Goal: Task Accomplishment & Management: Manage account settings

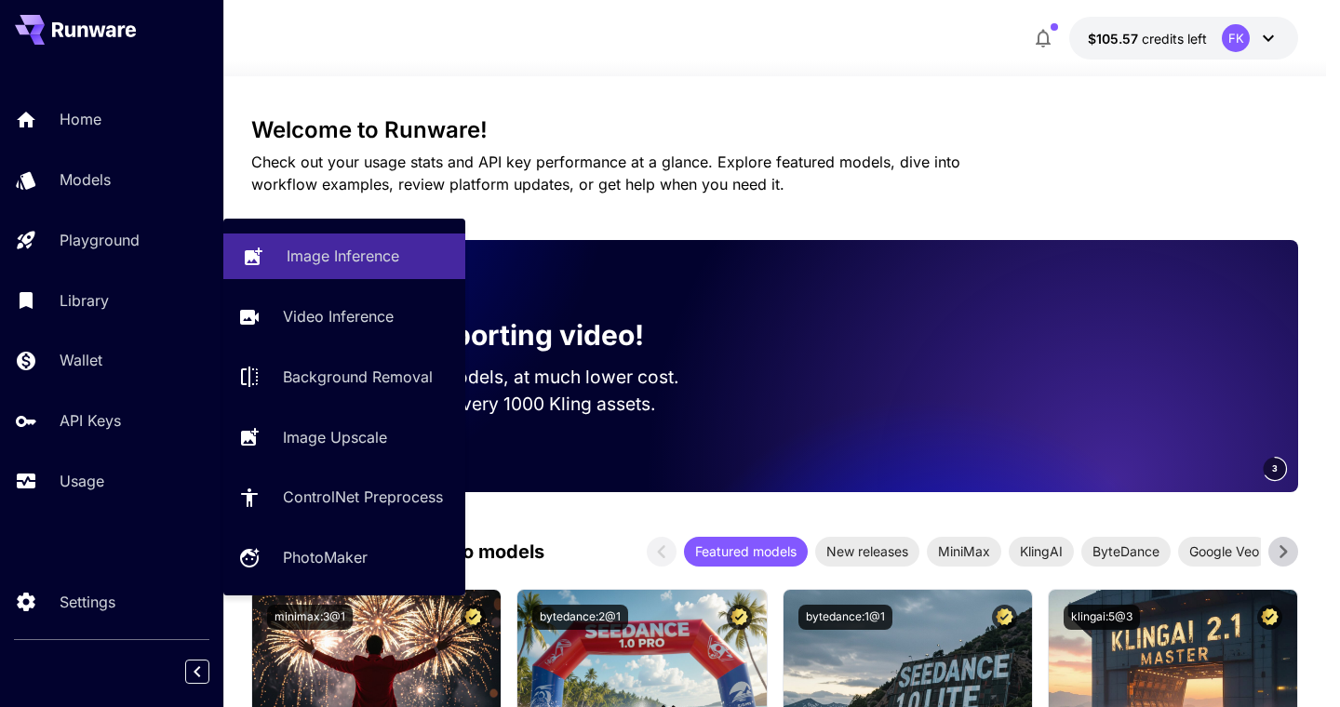
click at [293, 255] on p "Image Inference" at bounding box center [343, 256] width 113 height 22
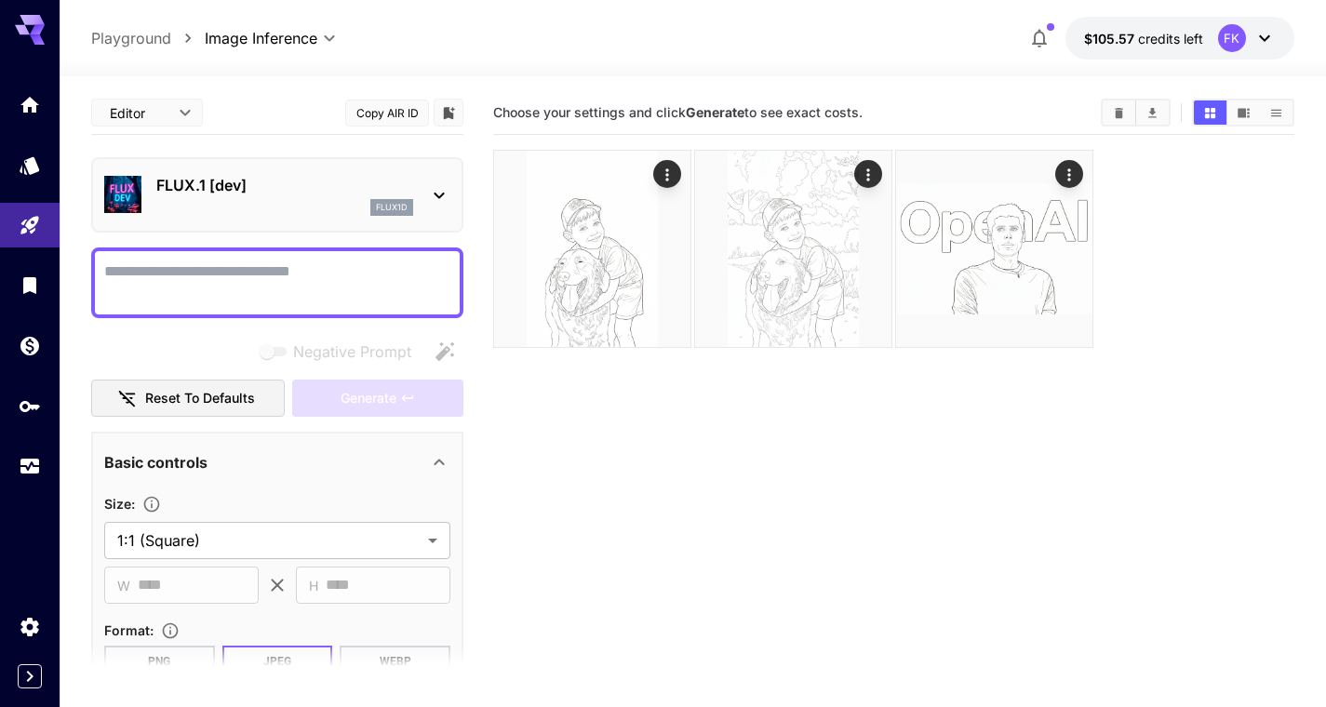
click at [299, 199] on div "flux1d" at bounding box center [284, 207] width 257 height 17
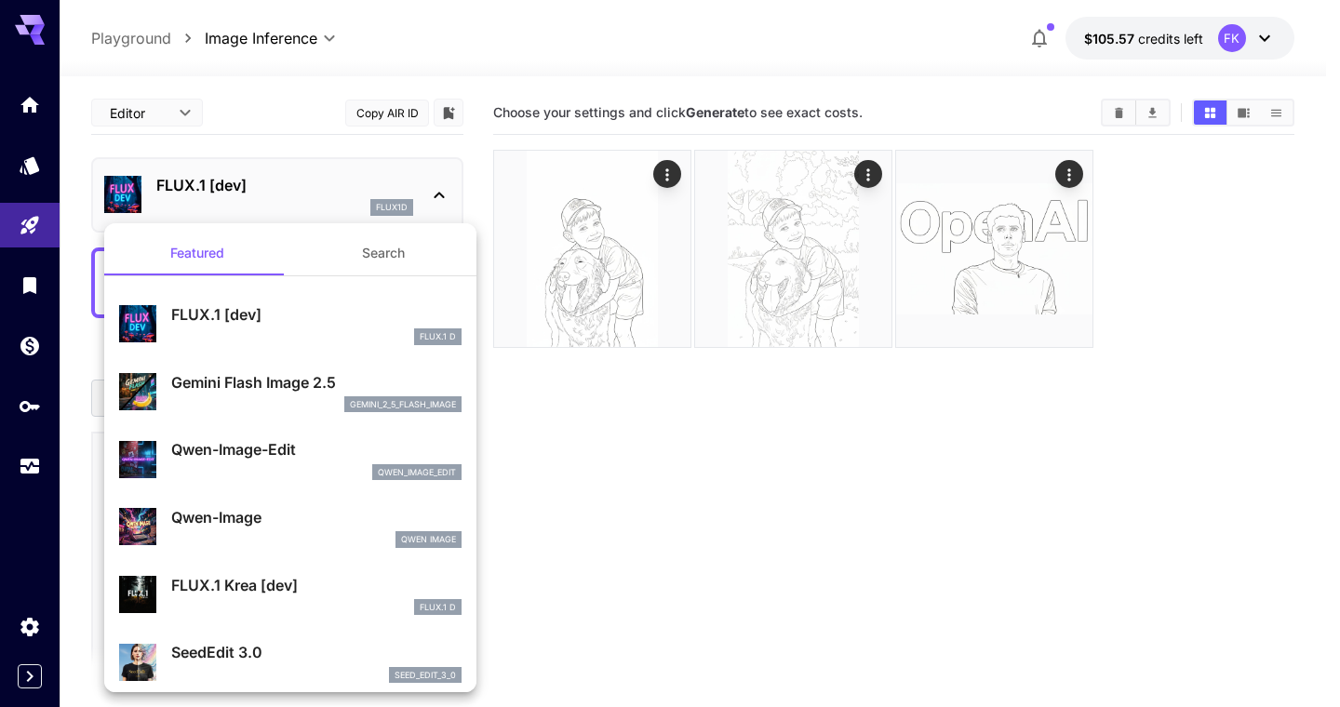
click at [272, 386] on p "Gemini Flash Image 2.5" at bounding box center [316, 382] width 290 height 22
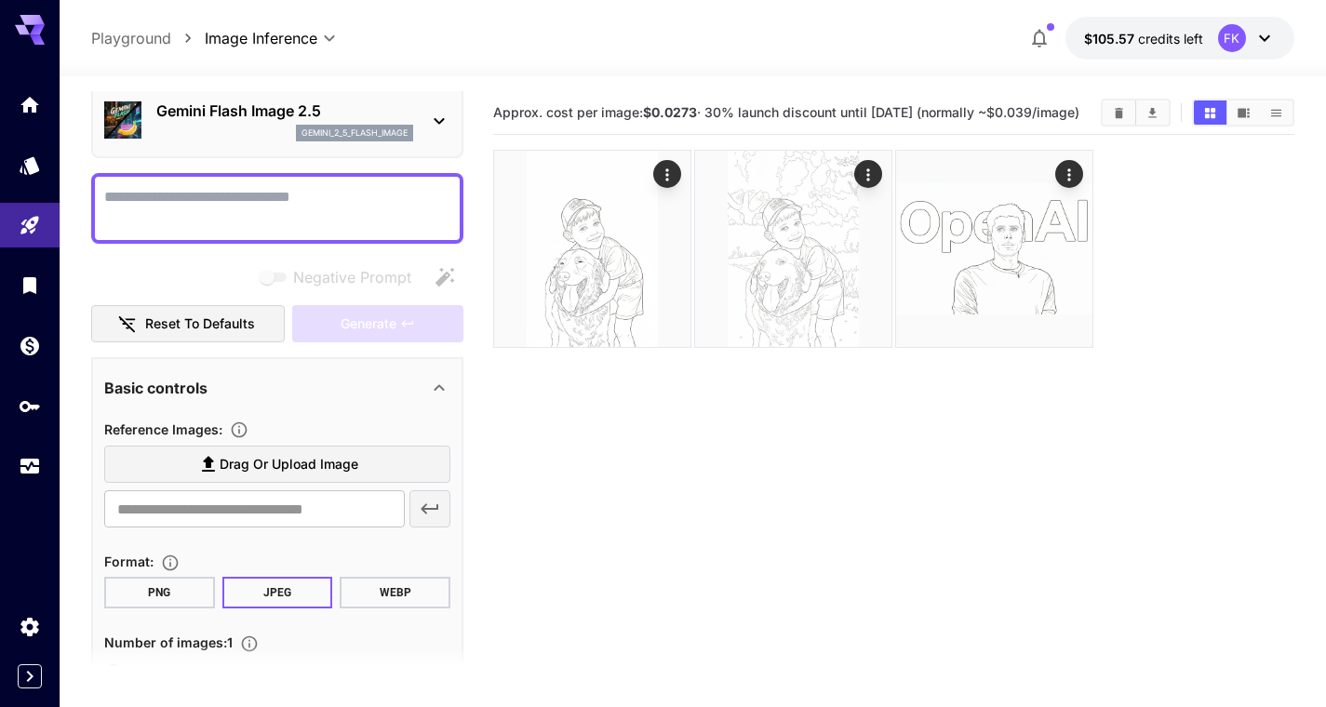
scroll to position [242, 0]
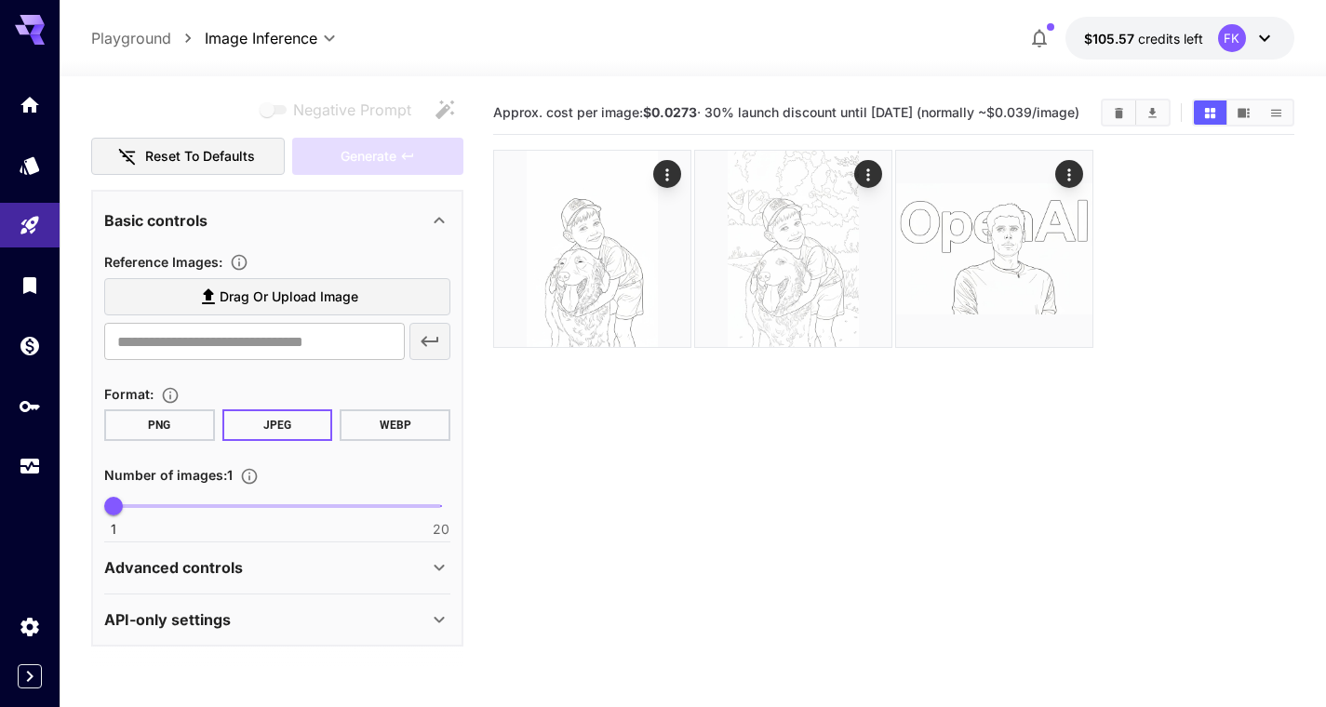
click at [274, 625] on div "API-only settings" at bounding box center [266, 620] width 324 height 22
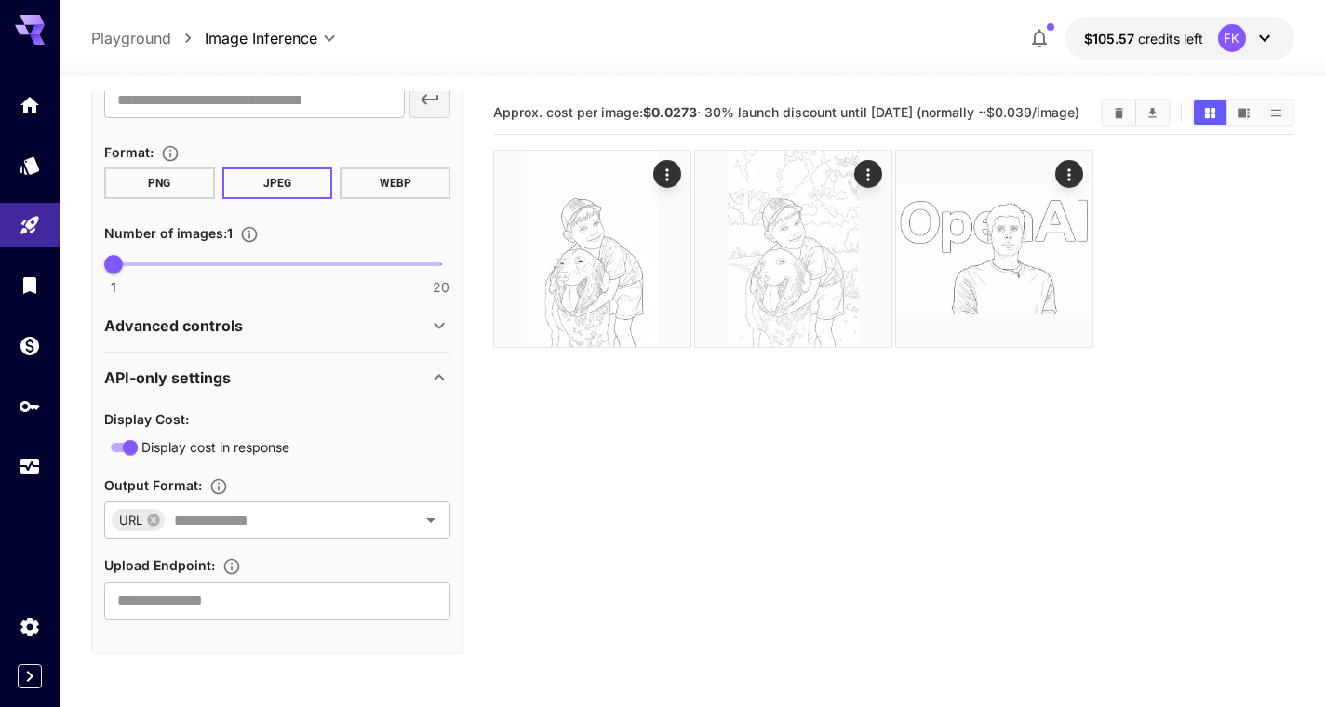
scroll to position [492, 0]
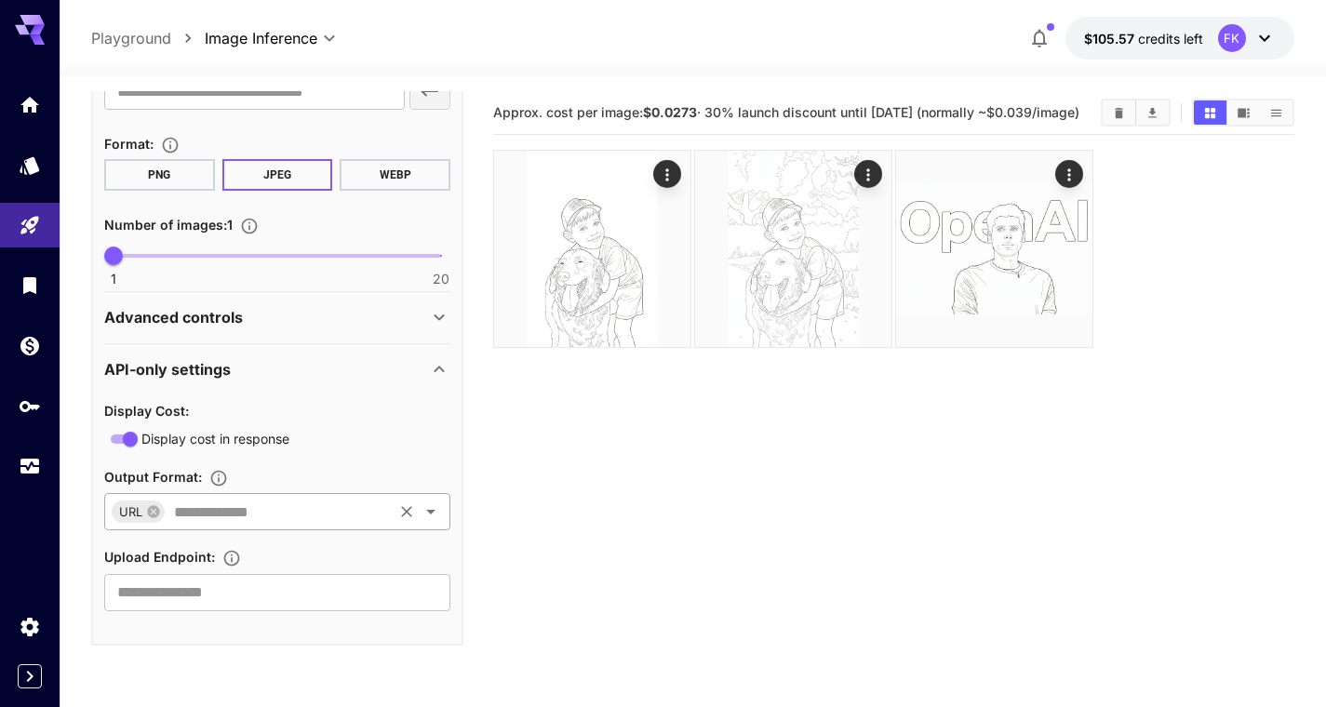
click at [272, 529] on div "URL ​" at bounding box center [277, 511] width 346 height 37
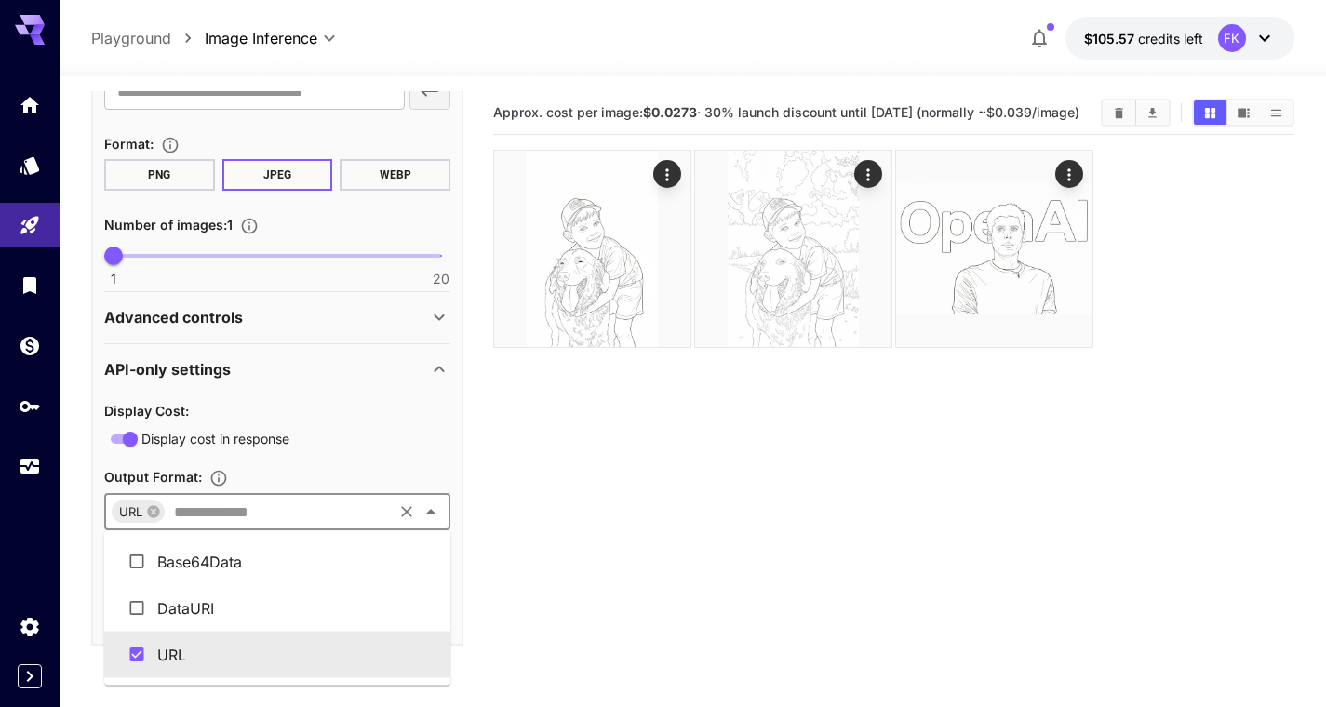
click at [307, 439] on div "Display cost in response" at bounding box center [277, 438] width 346 height 23
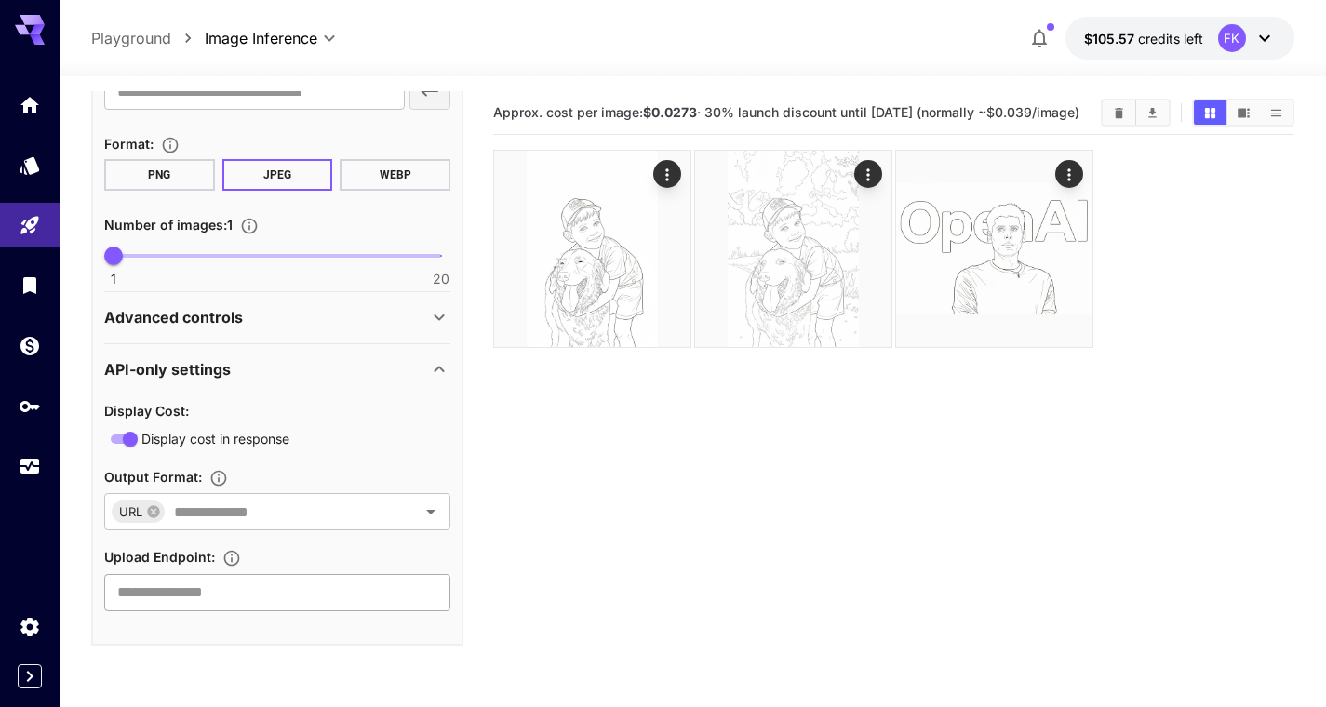
click at [270, 603] on input "text" at bounding box center [277, 592] width 346 height 37
click at [301, 402] on div "Display Cost :" at bounding box center [277, 410] width 346 height 22
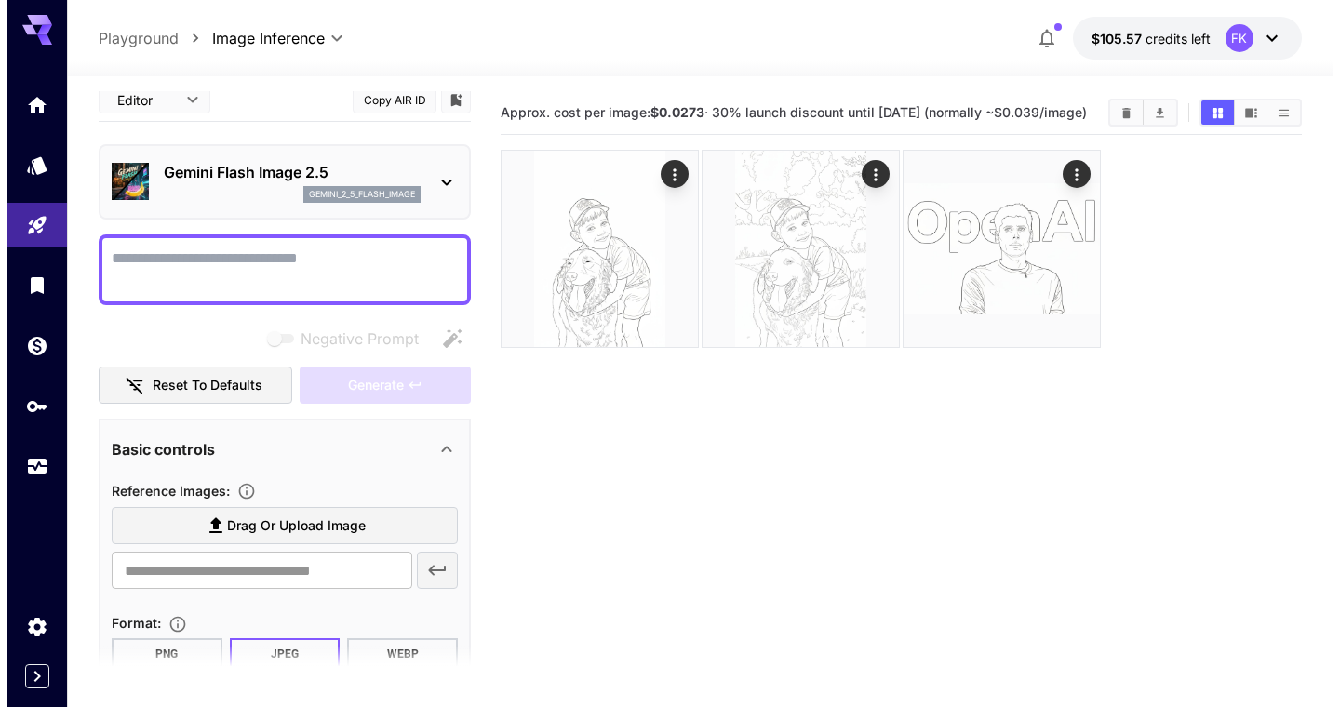
scroll to position [0, 0]
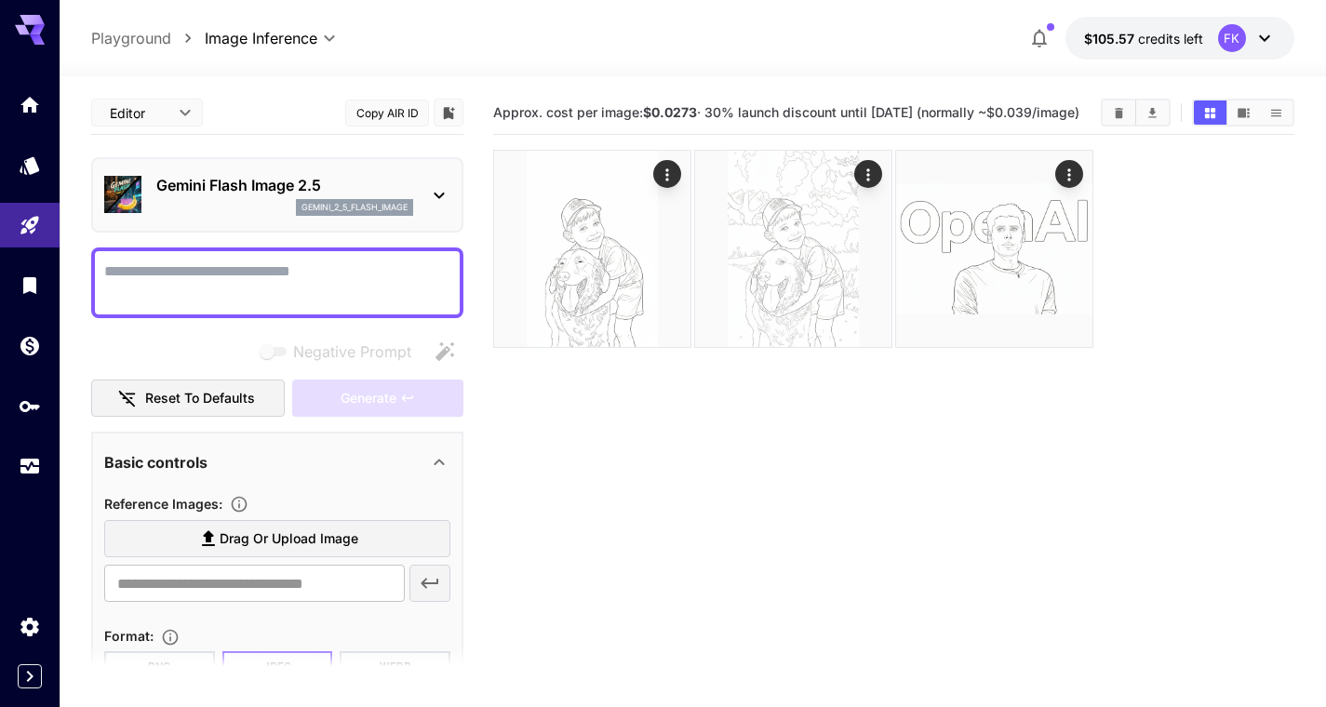
click at [159, 108] on body "**********" at bounding box center [663, 427] width 1326 height 854
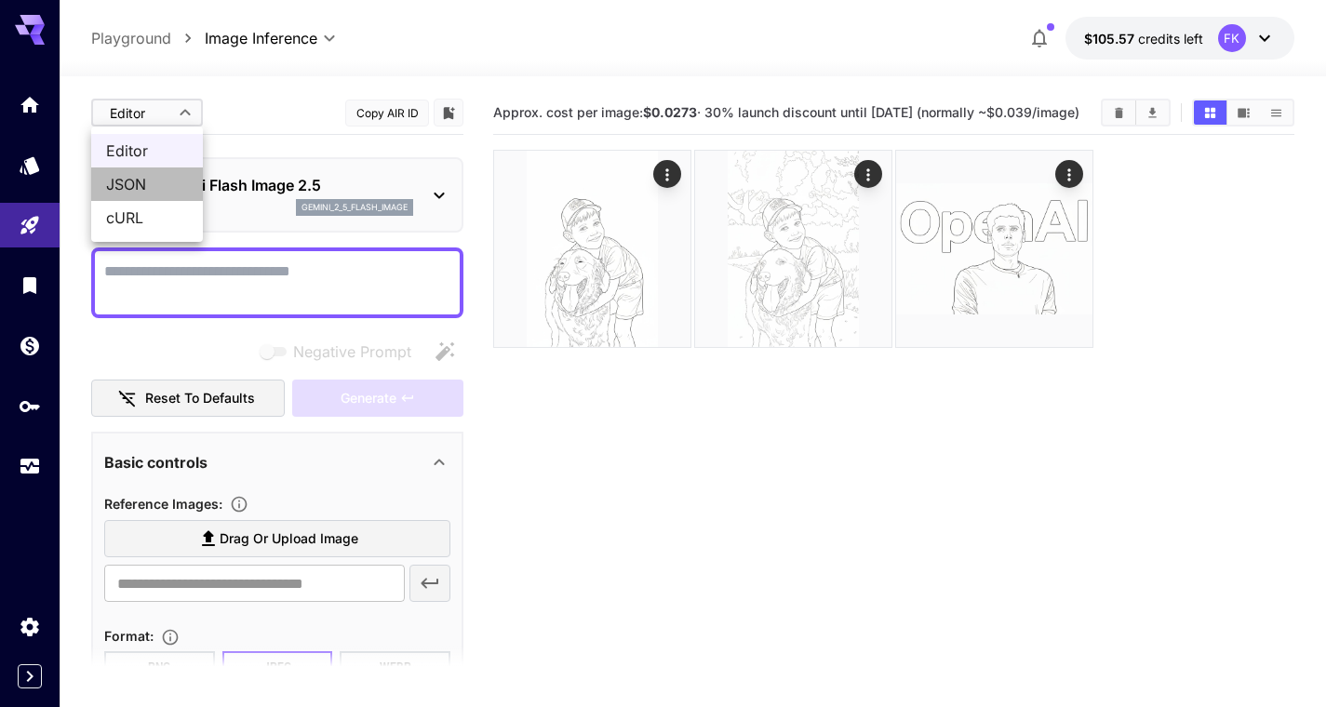
click at [165, 181] on span "JSON" at bounding box center [147, 184] width 82 height 22
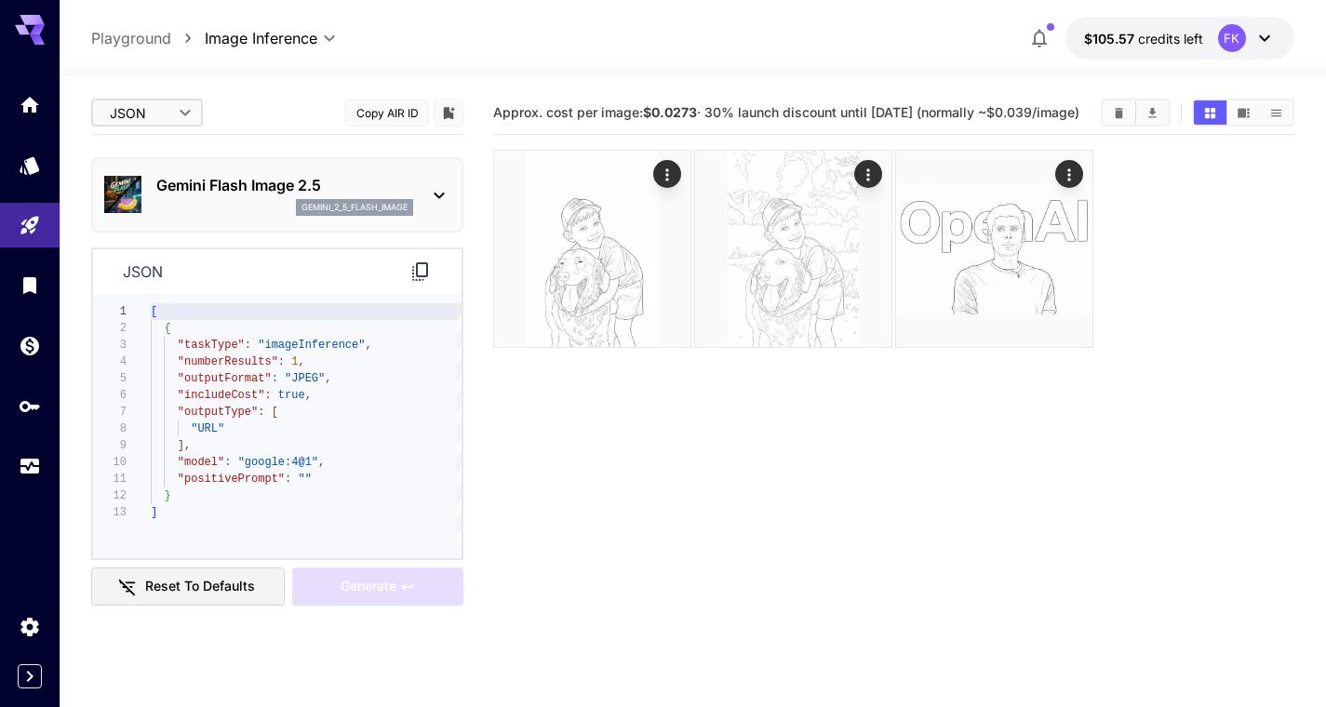
click at [424, 282] on icon at bounding box center [420, 272] width 22 height 22
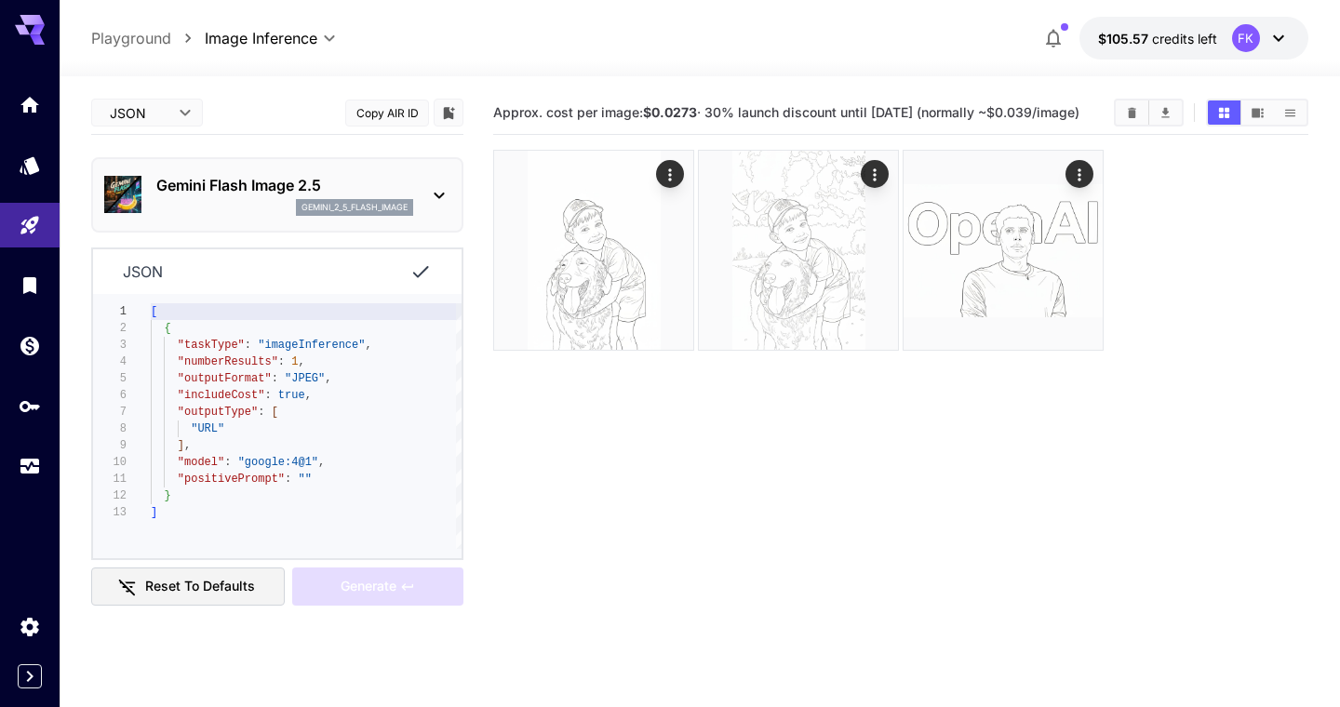
click at [156, 110] on body "**********" at bounding box center [670, 427] width 1340 height 854
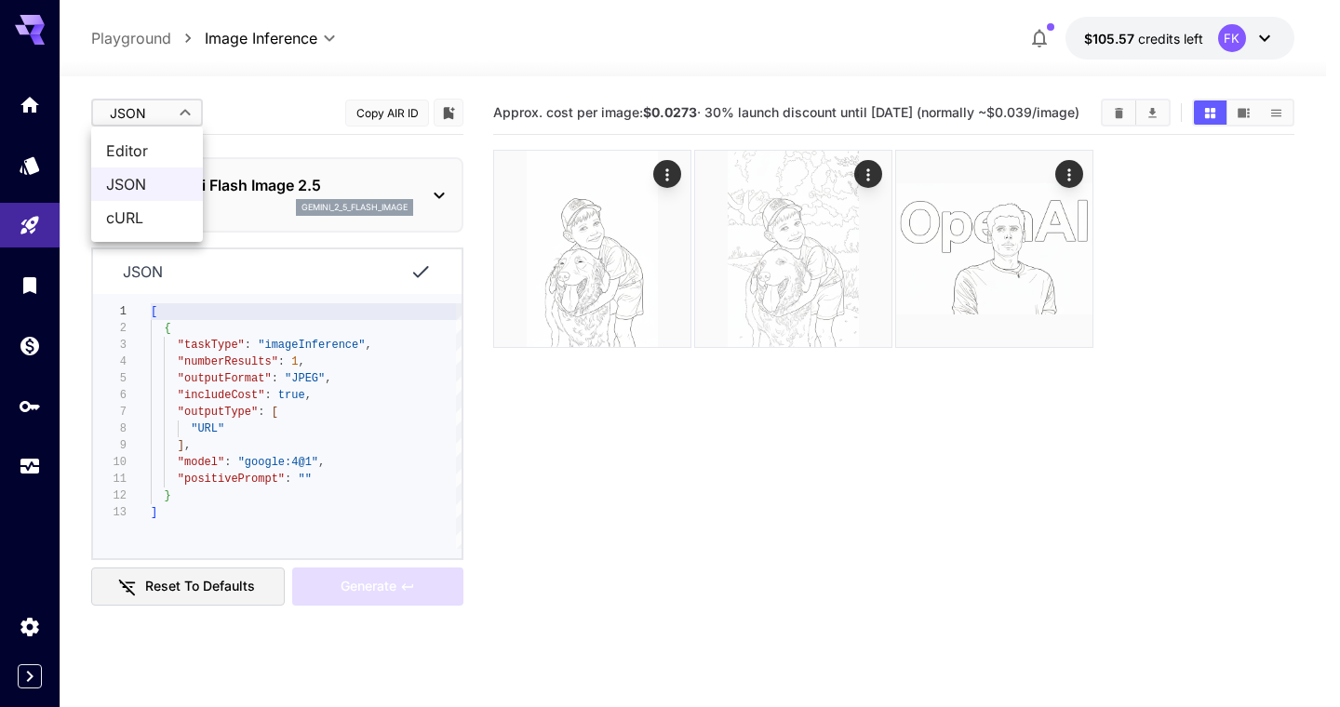
click at [154, 214] on span "cURL" at bounding box center [147, 218] width 82 height 22
type input "****"
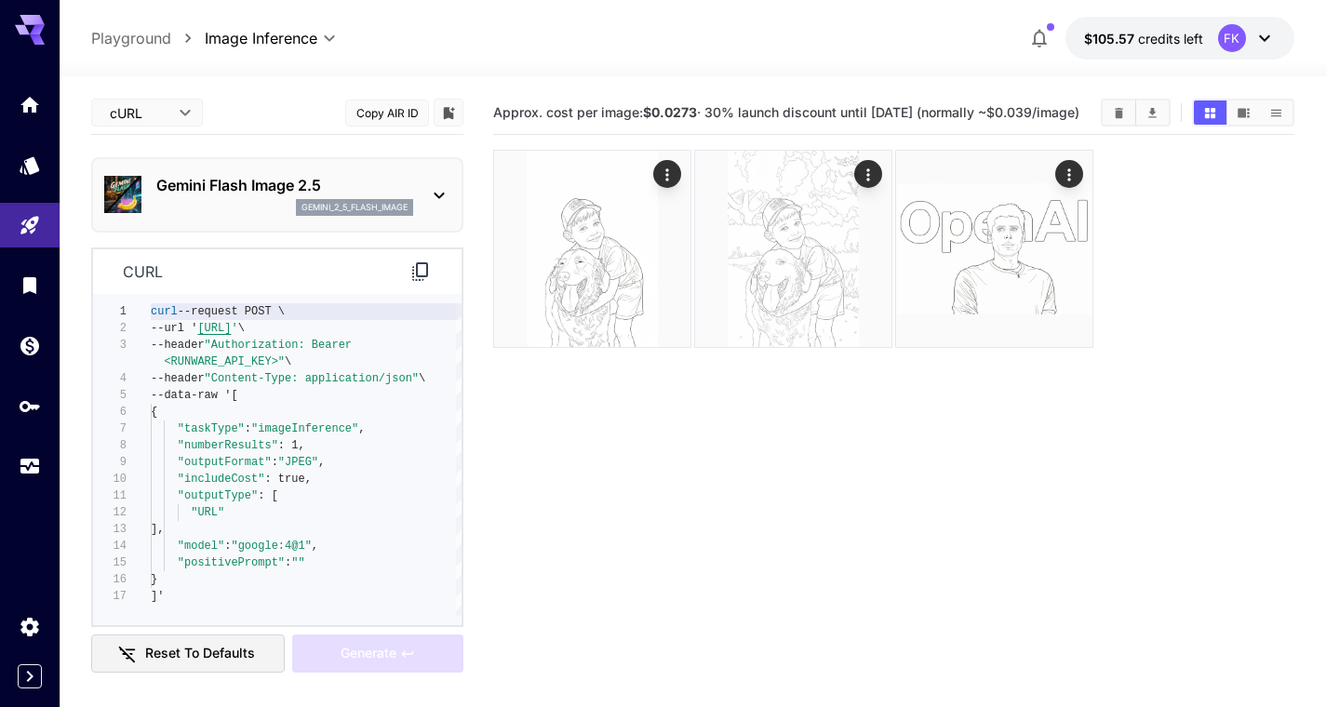
click at [426, 276] on icon at bounding box center [420, 271] width 16 height 19
click at [251, 219] on div "Gemini Flash Image 2.5 gemini_2_5_flash_image" at bounding box center [277, 195] width 346 height 57
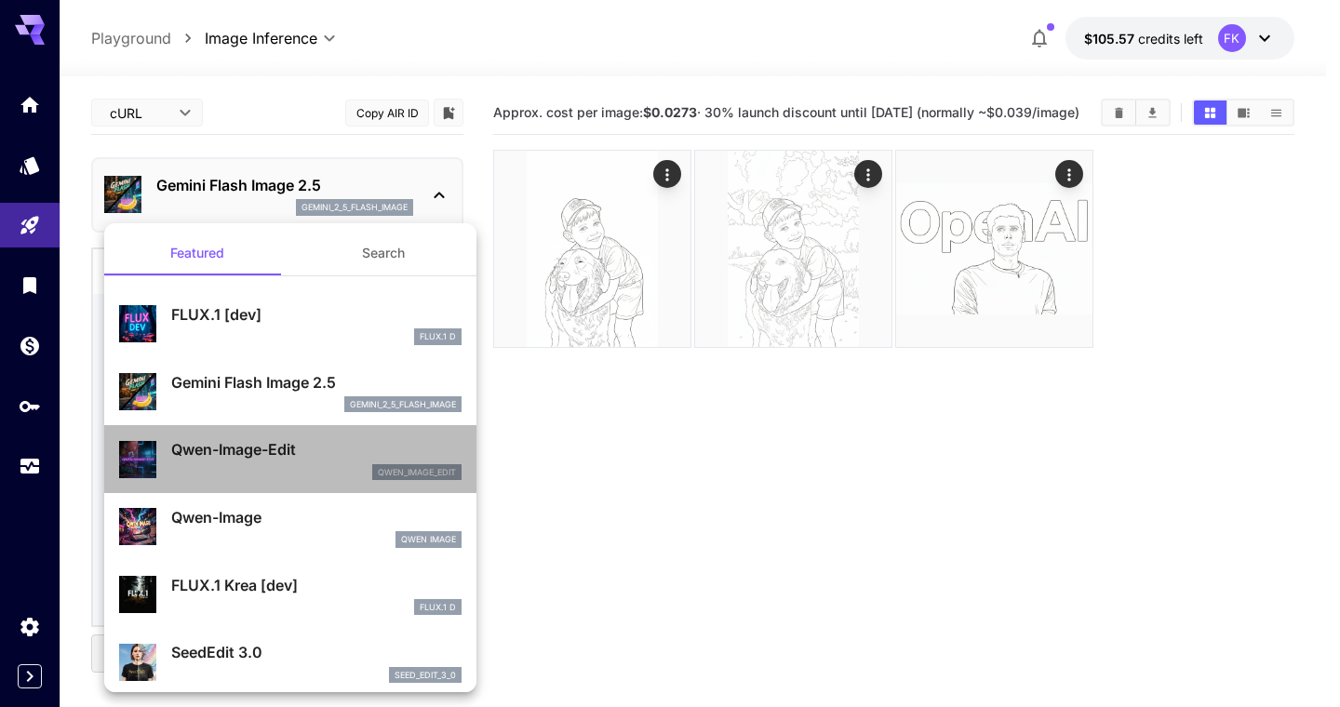
click at [296, 450] on p "Qwen-Image-Edit" at bounding box center [316, 449] width 290 height 22
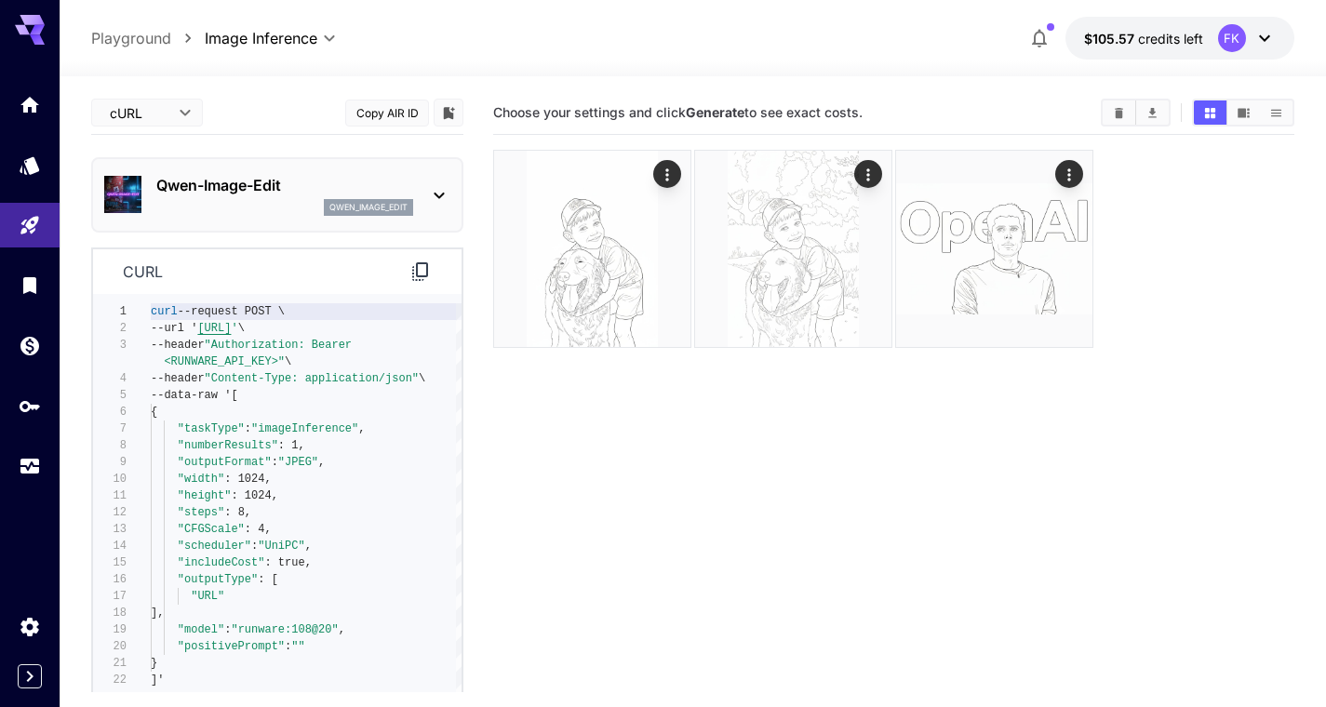
click at [422, 270] on icon at bounding box center [420, 272] width 22 height 22
click at [1196, 34] on span "credits left" at bounding box center [1170, 39] width 65 height 16
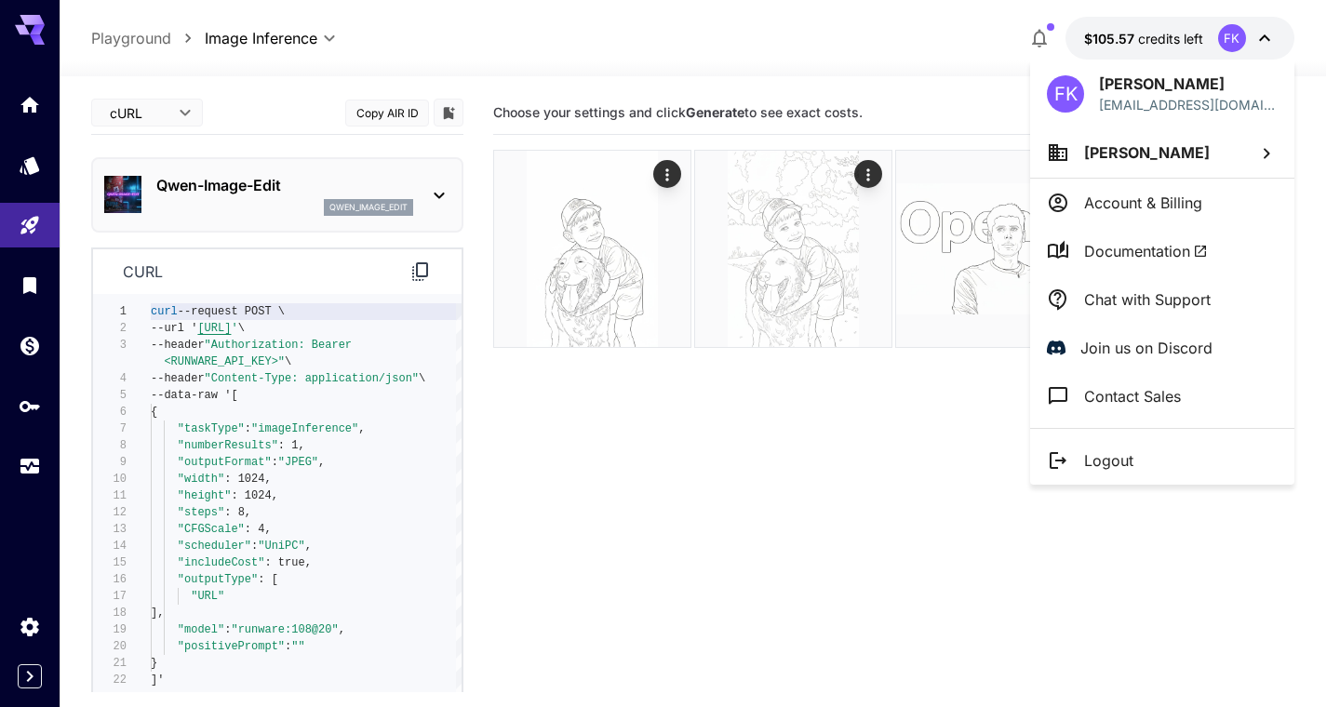
click at [38, 387] on div at bounding box center [670, 353] width 1340 height 707
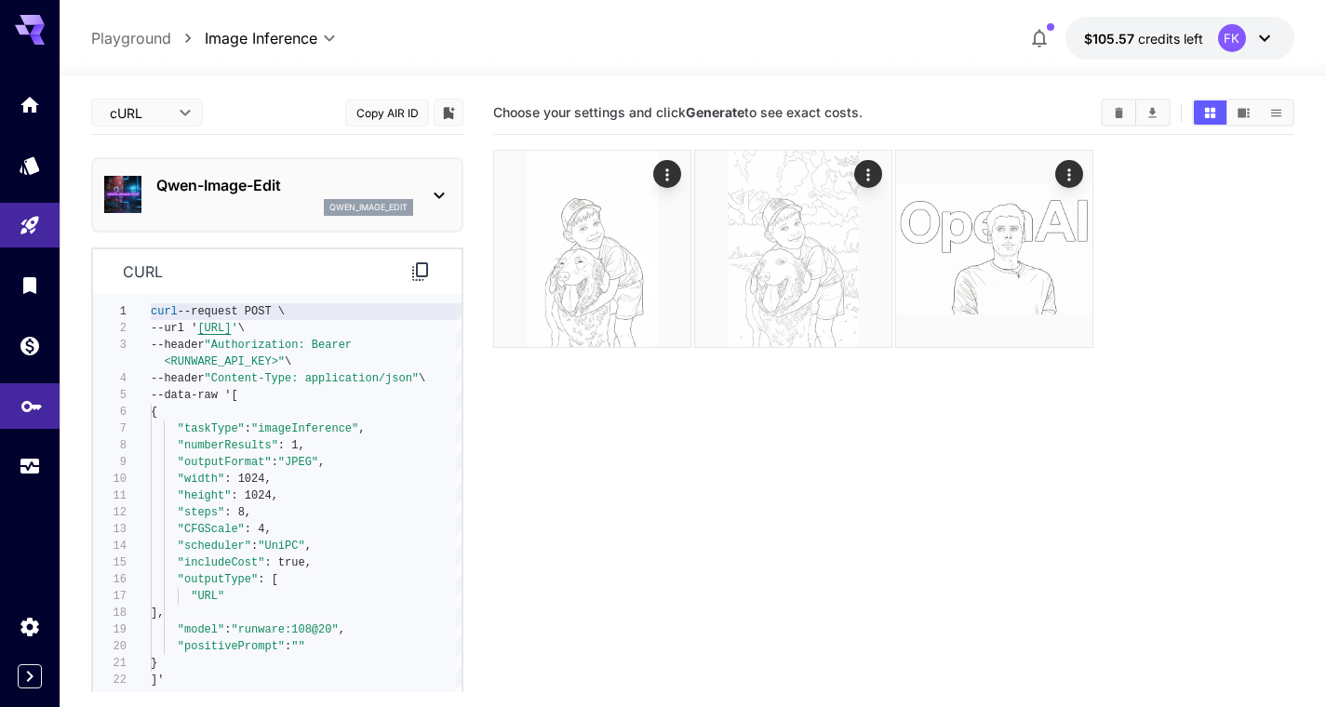
click at [37, 406] on icon "API Keys" at bounding box center [31, 400] width 22 height 22
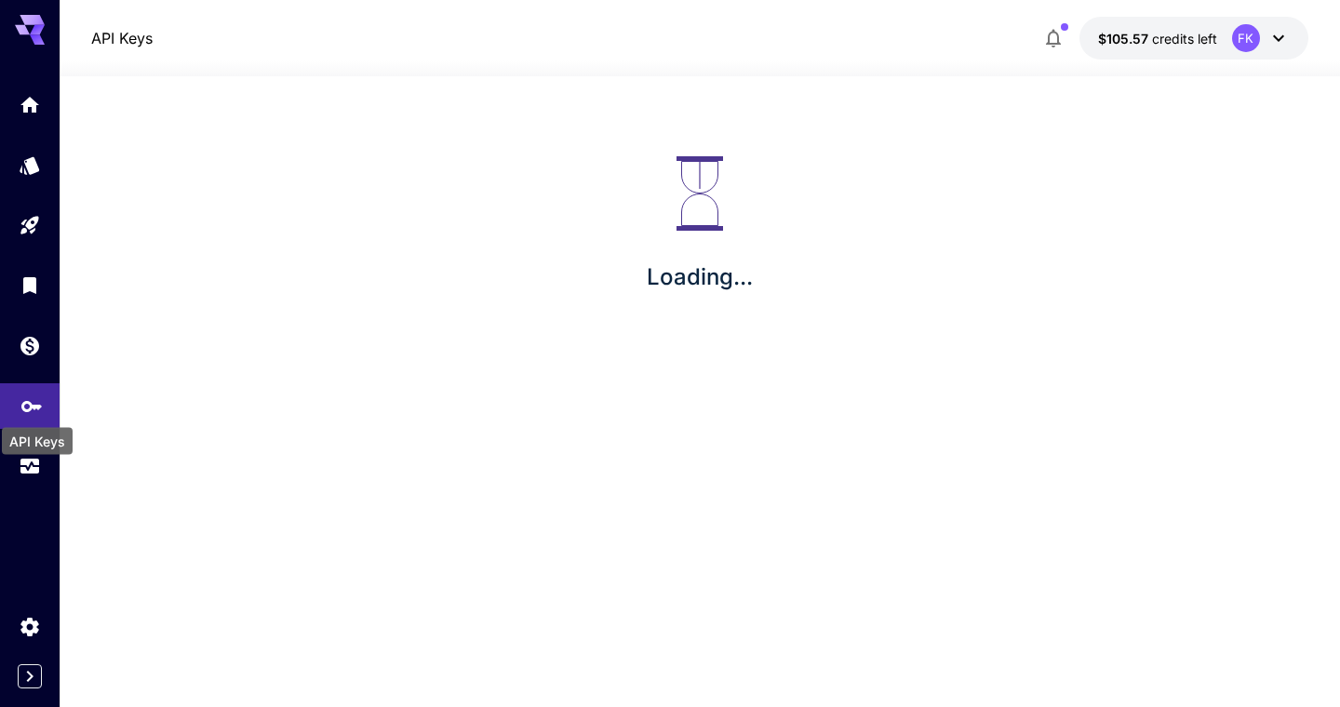
click at [37, 406] on icon "API Keys" at bounding box center [31, 400] width 20 height 11
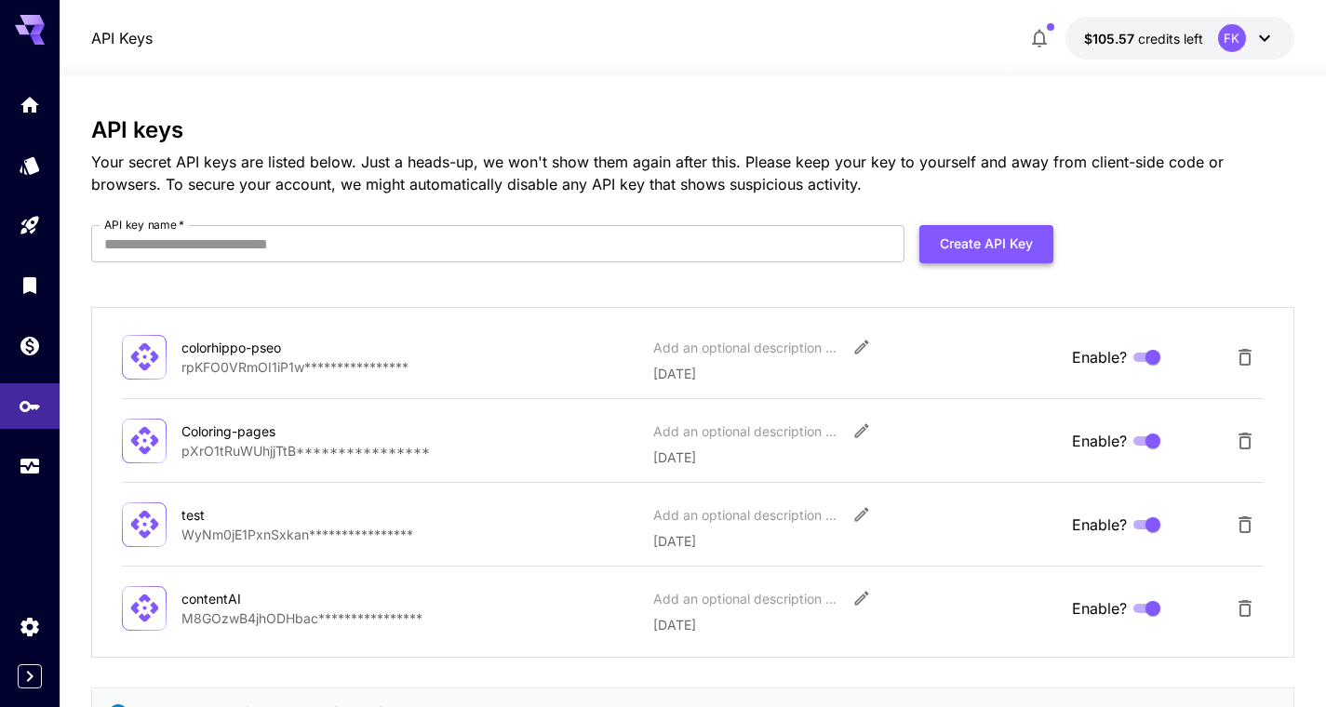
click at [996, 243] on button "Create API Key" at bounding box center [986, 244] width 134 height 38
click at [610, 242] on input "API key name   *" at bounding box center [497, 243] width 813 height 37
type input "**********"
click button "Create API Key" at bounding box center [986, 244] width 134 height 38
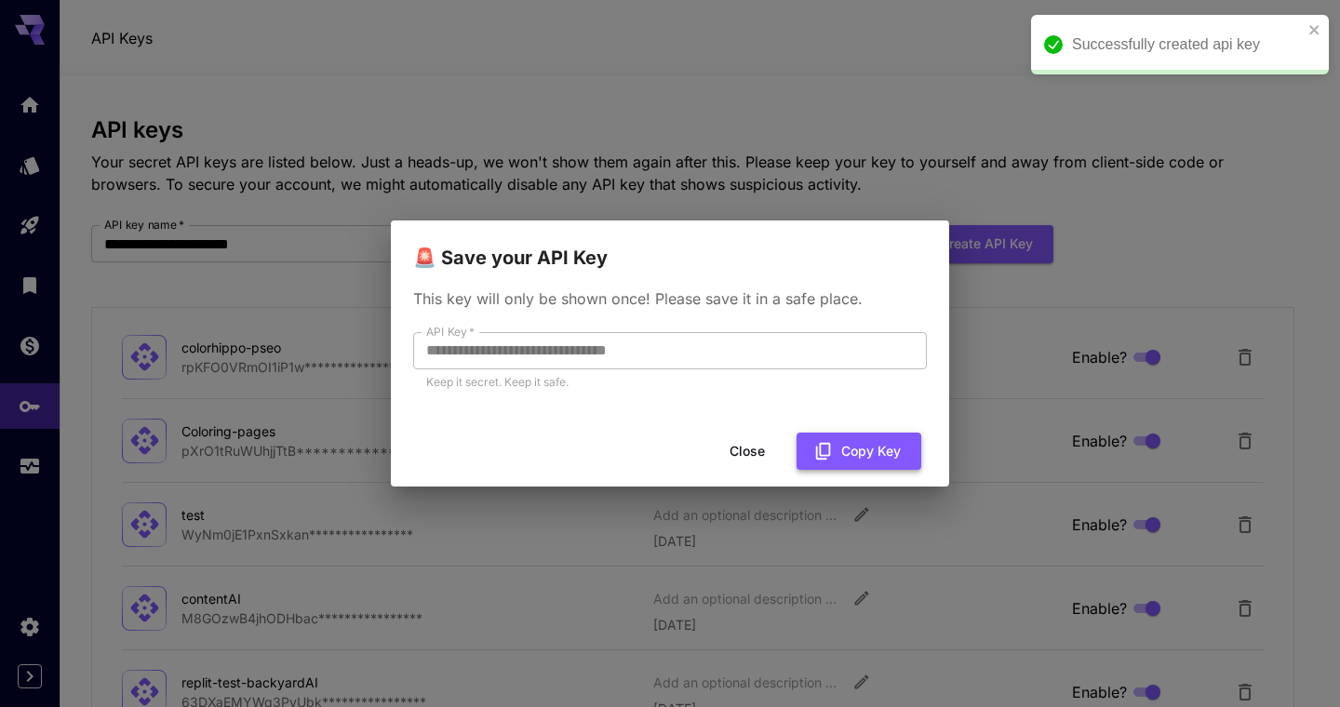
click at [865, 445] on button "Copy Key" at bounding box center [858, 452] width 125 height 38
click at [1037, 194] on div "**********" at bounding box center [670, 353] width 1340 height 707
